Goal: Find specific page/section: Find specific page/section

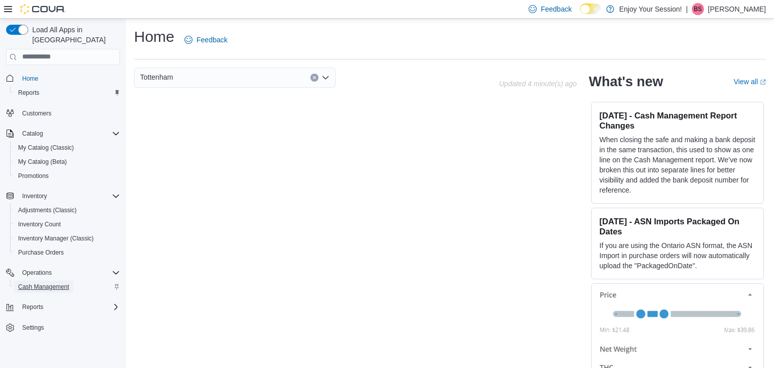
click at [53, 283] on span "Cash Management" at bounding box center [43, 287] width 51 height 8
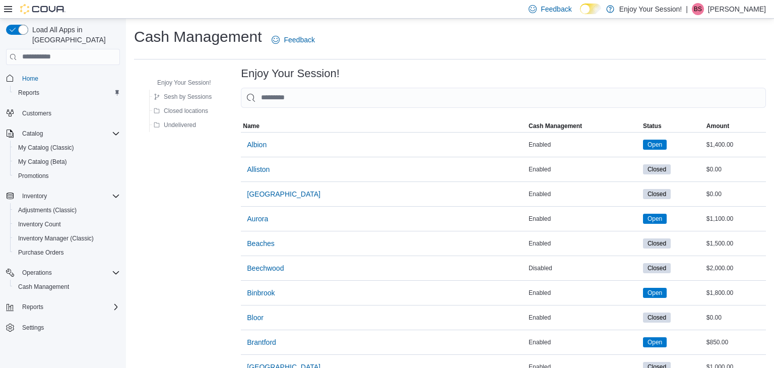
click at [731, 8] on p "Blake Stocco" at bounding box center [737, 9] width 58 height 12
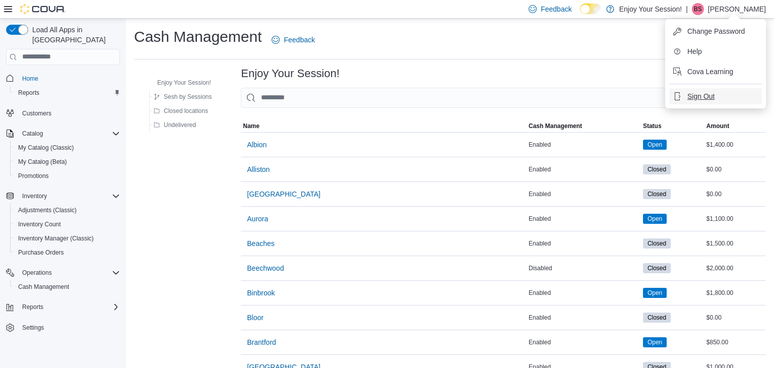
click at [701, 96] on span "Sign Out" at bounding box center [700, 96] width 27 height 10
